Goal: Task Accomplishment & Management: Use online tool/utility

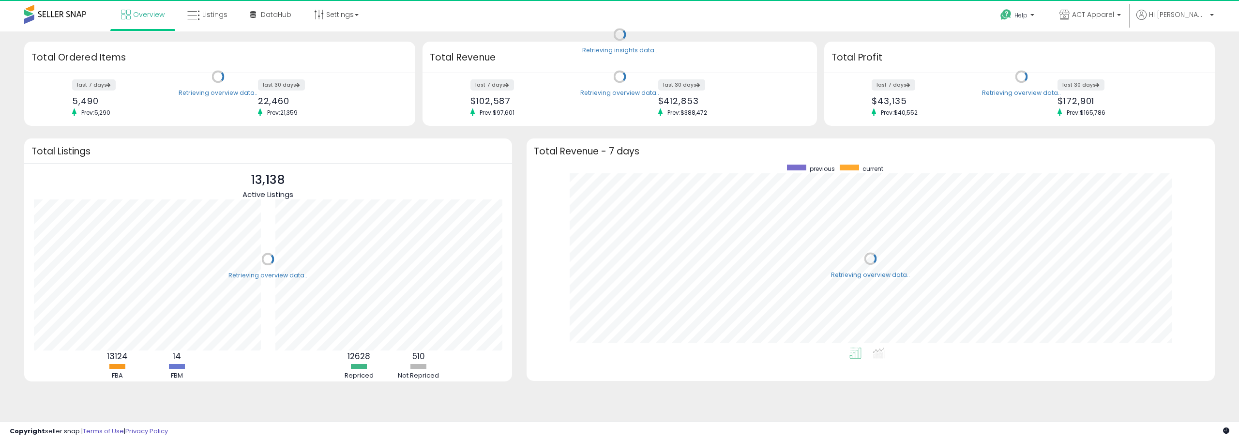
scroll to position [183, 669]
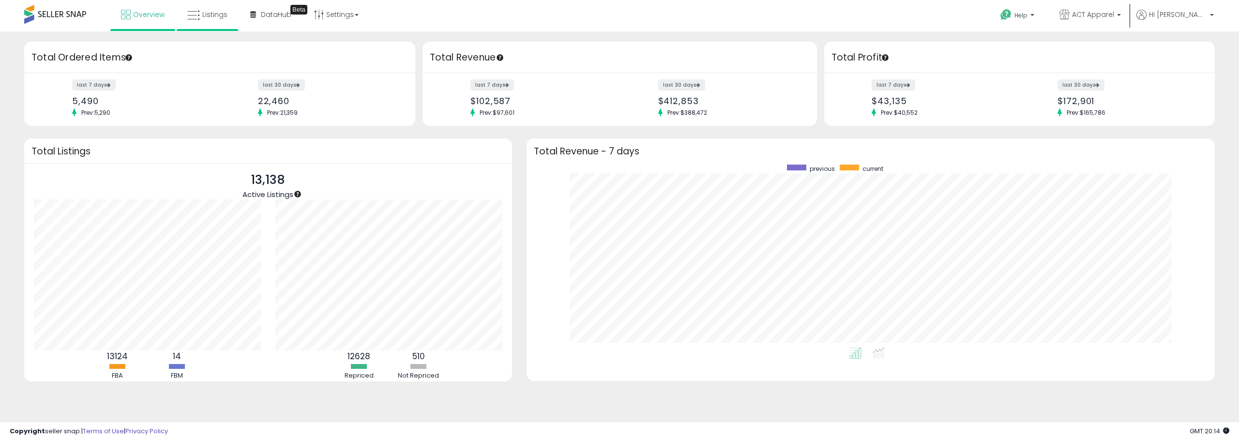
click at [196, 30] on li "Listings" at bounding box center [207, 15] width 61 height 31
click at [201, 14] on link "Listings" at bounding box center [207, 14] width 55 height 29
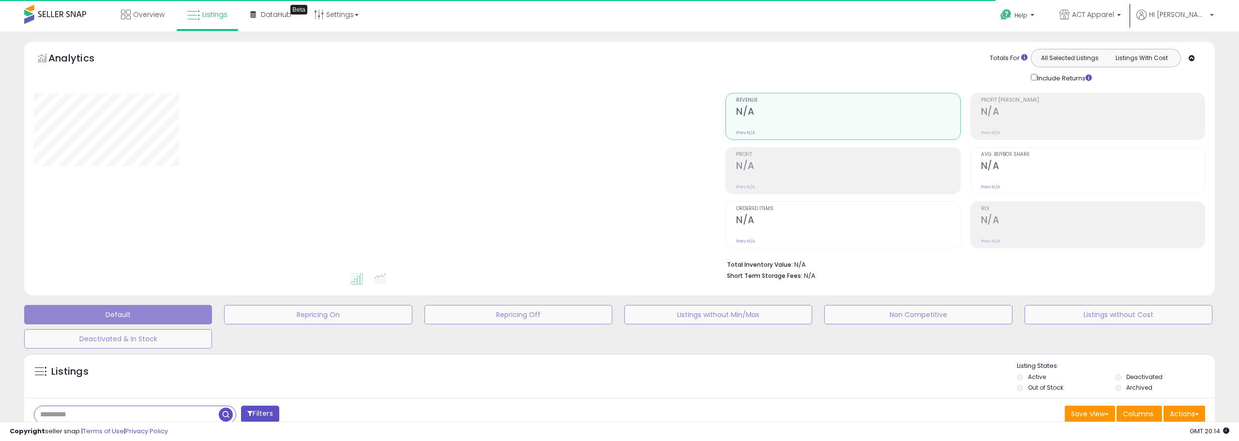
type input "****"
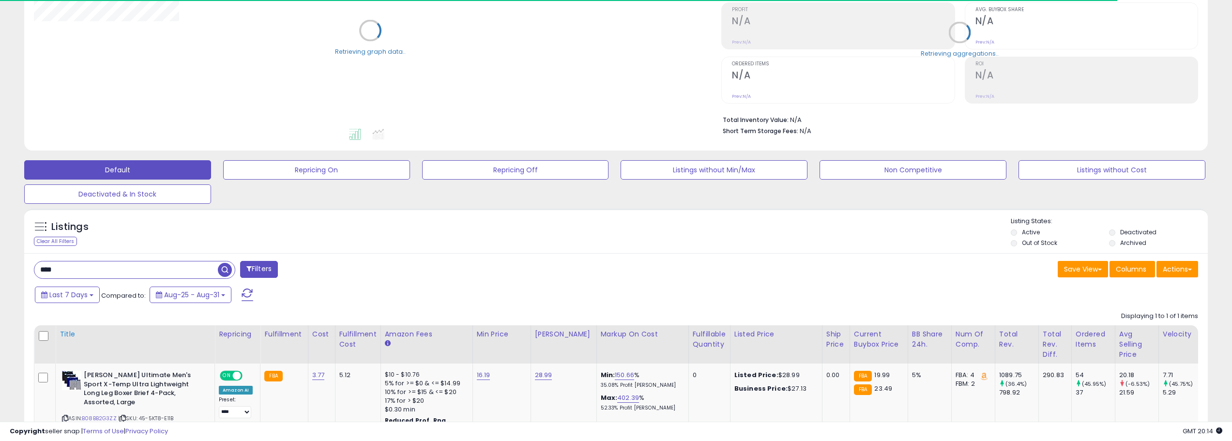
scroll to position [145, 0]
drag, startPoint x: 73, startPoint y: 271, endPoint x: 0, endPoint y: 265, distance: 73.3
click at [0, 265] on div "**********" at bounding box center [616, 203] width 1232 height 634
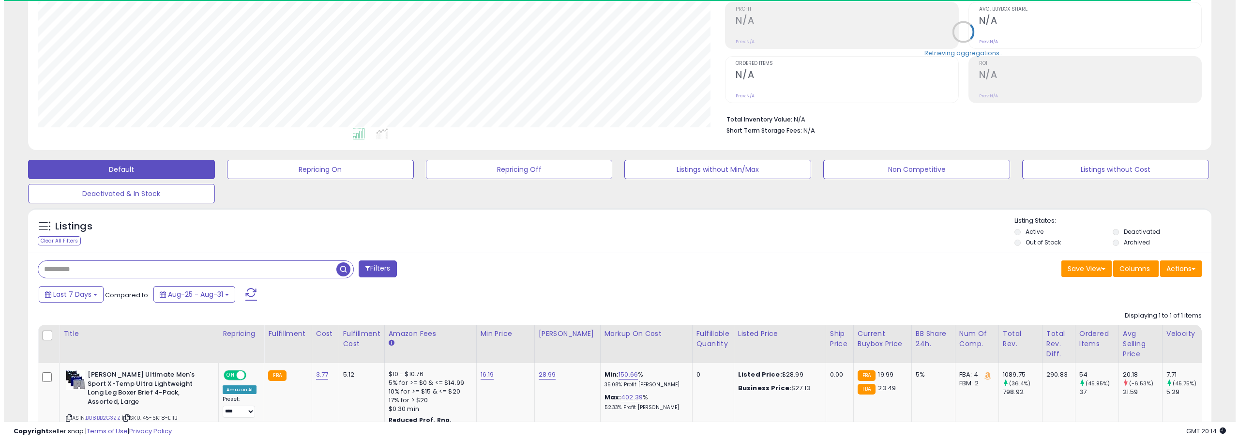
scroll to position [198, 688]
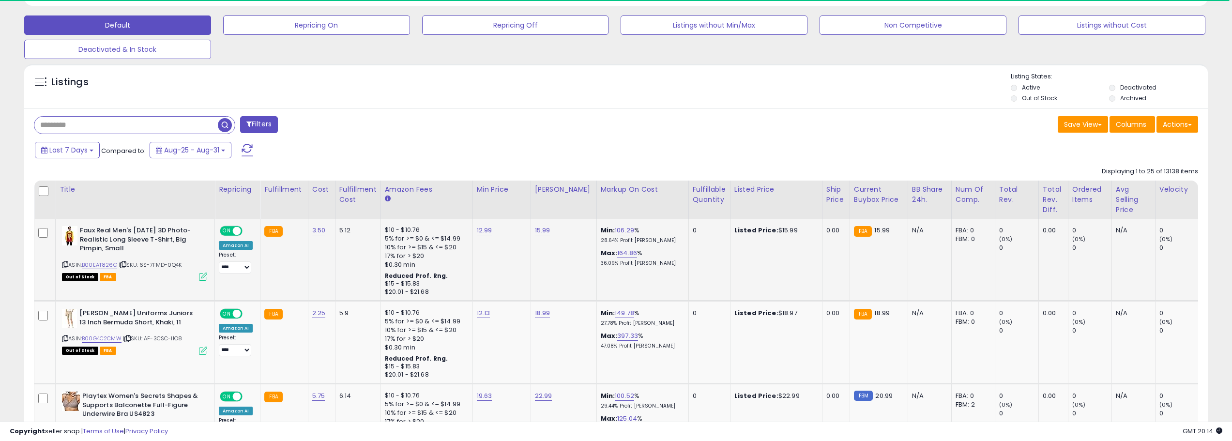
scroll to position [290, 0]
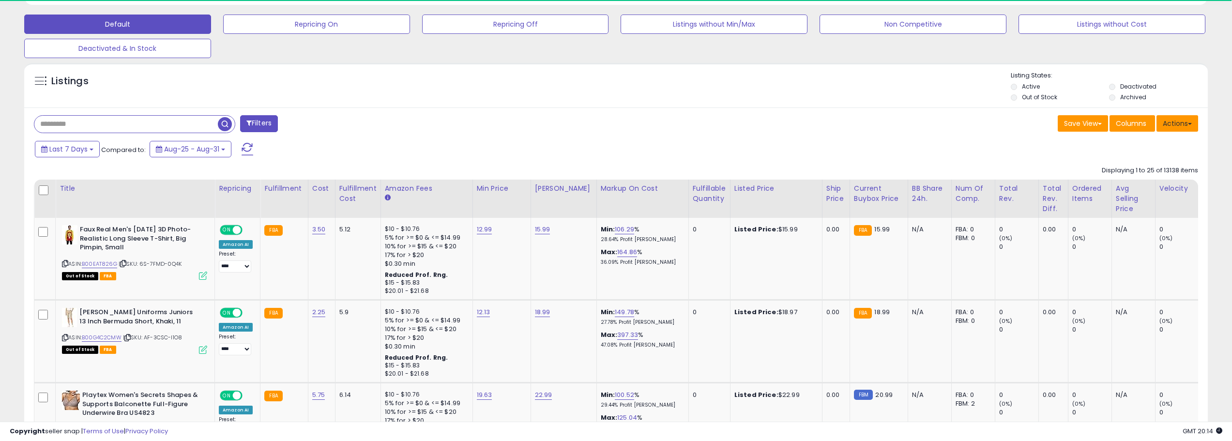
click at [1177, 121] on button "Actions" at bounding box center [1177, 123] width 42 height 16
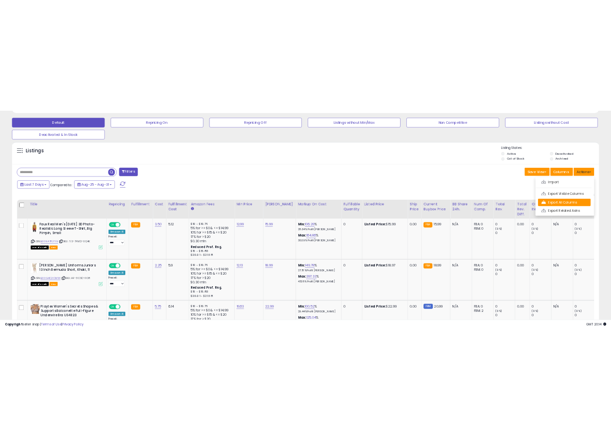
scroll to position [198, 688]
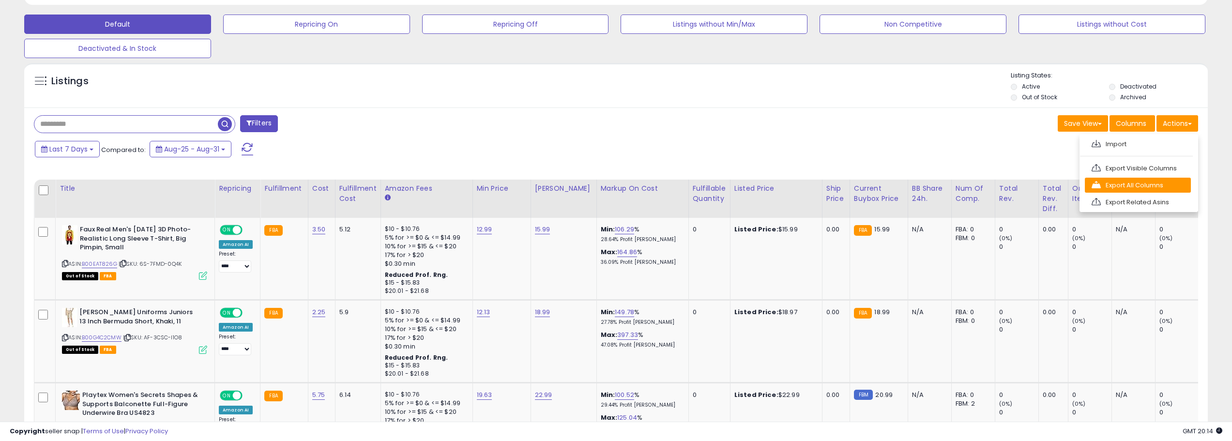
click at [1153, 186] on link "Export All Columns" at bounding box center [1138, 185] width 106 height 15
click at [935, 96] on div "Listings" at bounding box center [615, 87] width 1183 height 33
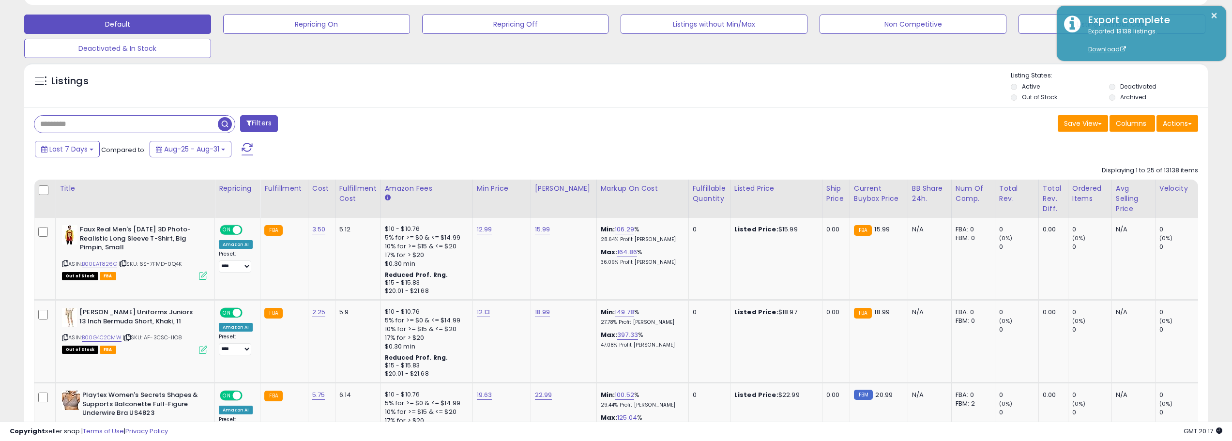
click at [908, 156] on div "Last 7 Days Compared to: Aug-25 - Aug-31" at bounding box center [614, 150] width 1178 height 22
click at [1188, 116] on button "Actions" at bounding box center [1177, 123] width 42 height 16
click at [1122, 141] on link "Import" at bounding box center [1138, 143] width 106 height 15
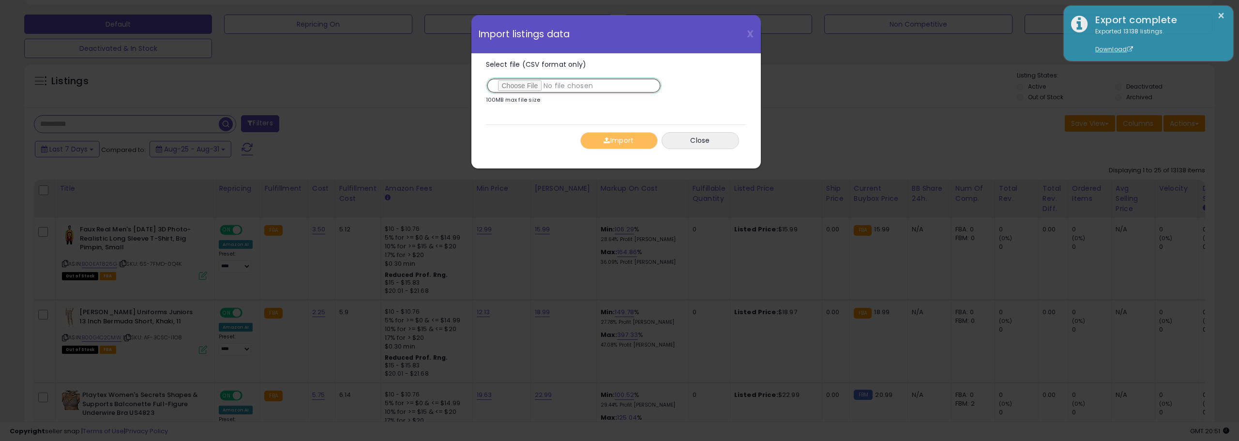
click at [520, 87] on input "Select file (CSV format only)" at bounding box center [574, 85] width 176 height 16
type input "**********"
click at [621, 138] on button "Import" at bounding box center [618, 140] width 77 height 17
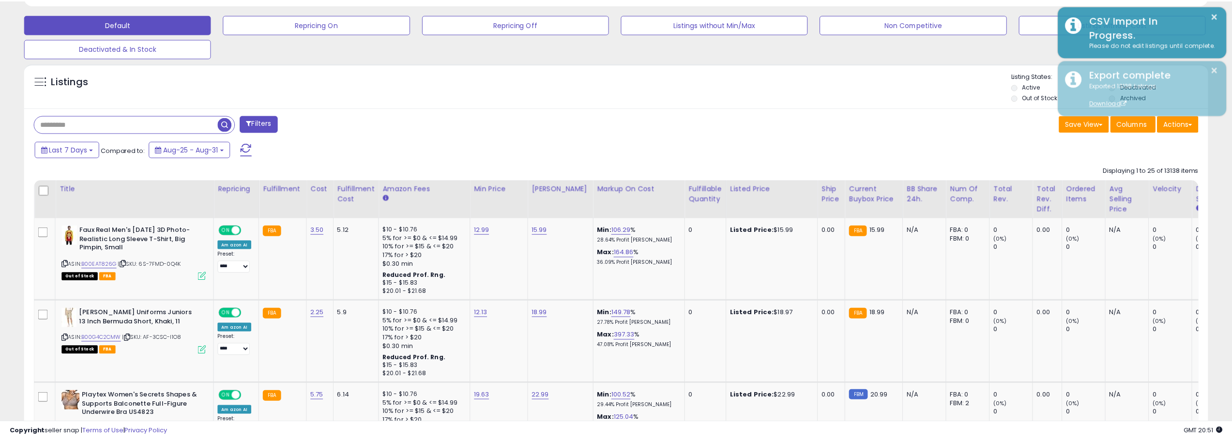
scroll to position [483768, 483279]
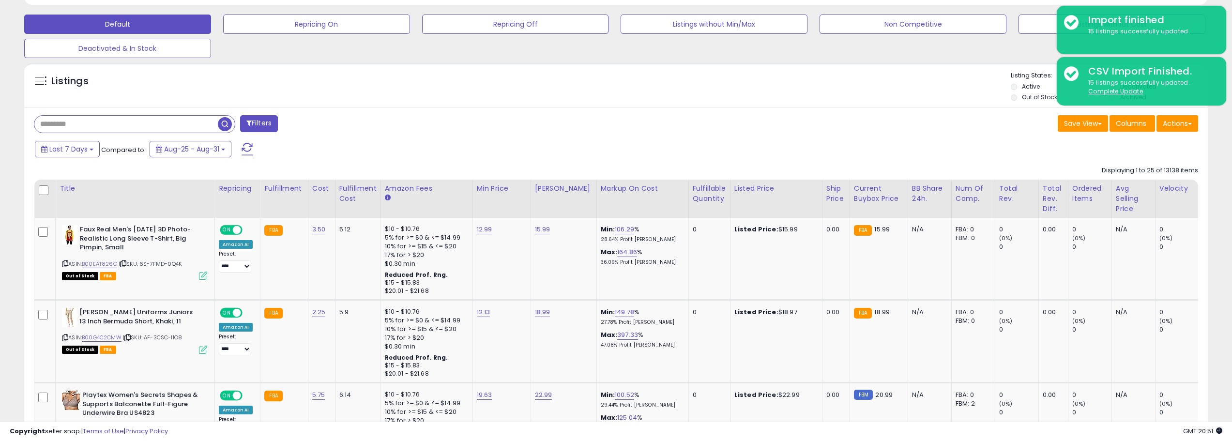
click at [225, 123] on span "button" at bounding box center [225, 124] width 14 height 14
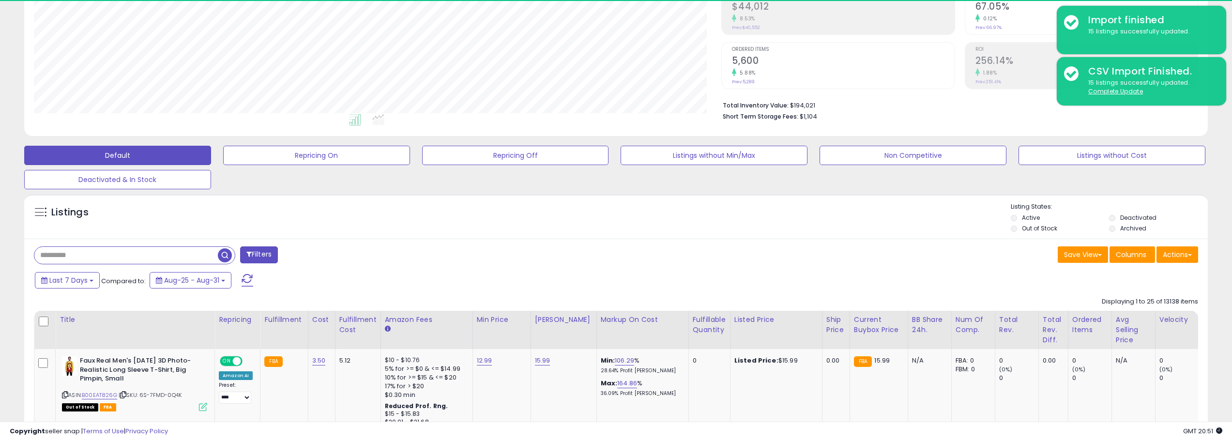
scroll to position [198, 688]
